Goal: Transaction & Acquisition: Book appointment/travel/reservation

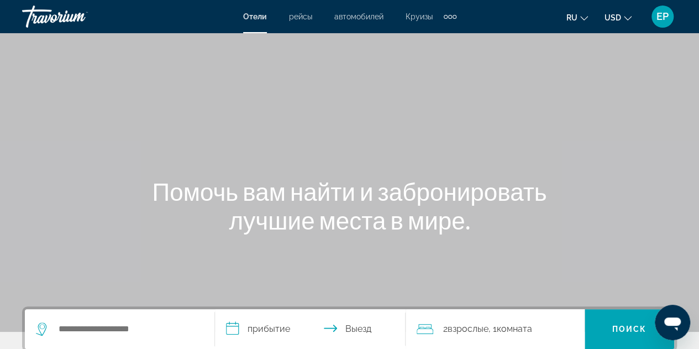
click at [420, 18] on span "Круизы" at bounding box center [419, 16] width 27 height 9
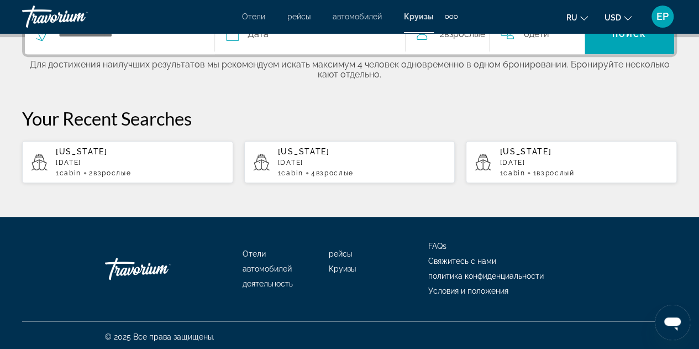
scroll to position [297, 0]
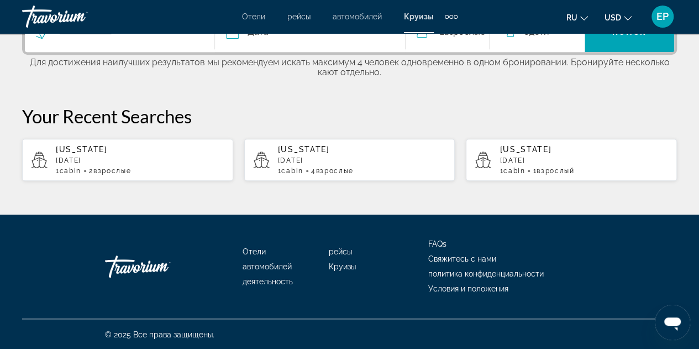
click at [80, 158] on p "May 2026" at bounding box center [140, 160] width 169 height 8
type input "******"
